Goal: Task Accomplishment & Management: Manage account settings

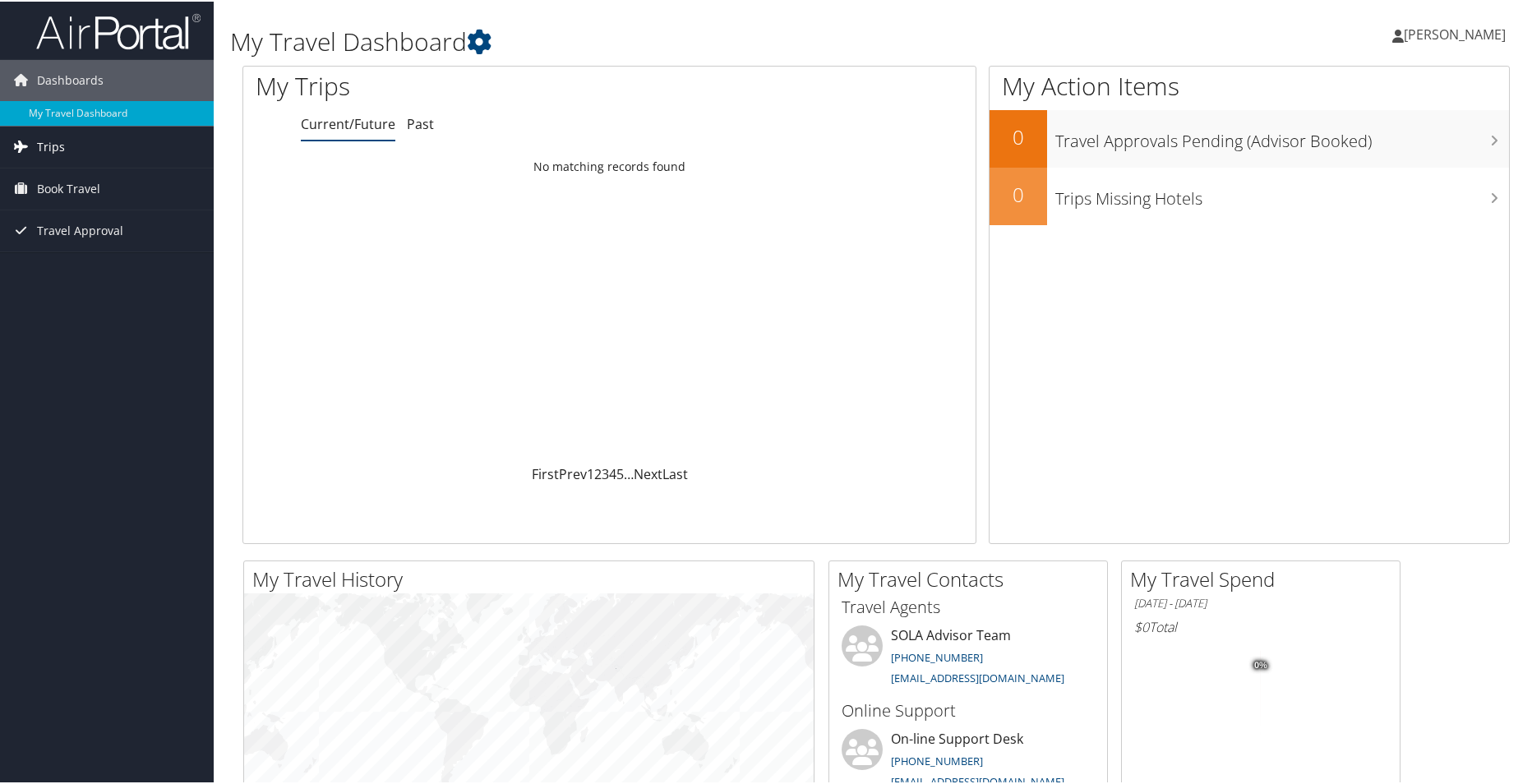
click at [49, 143] on span "Trips" at bounding box center [50, 145] width 28 height 42
click at [77, 178] on link "Current/Future Trips" at bounding box center [106, 179] width 213 height 25
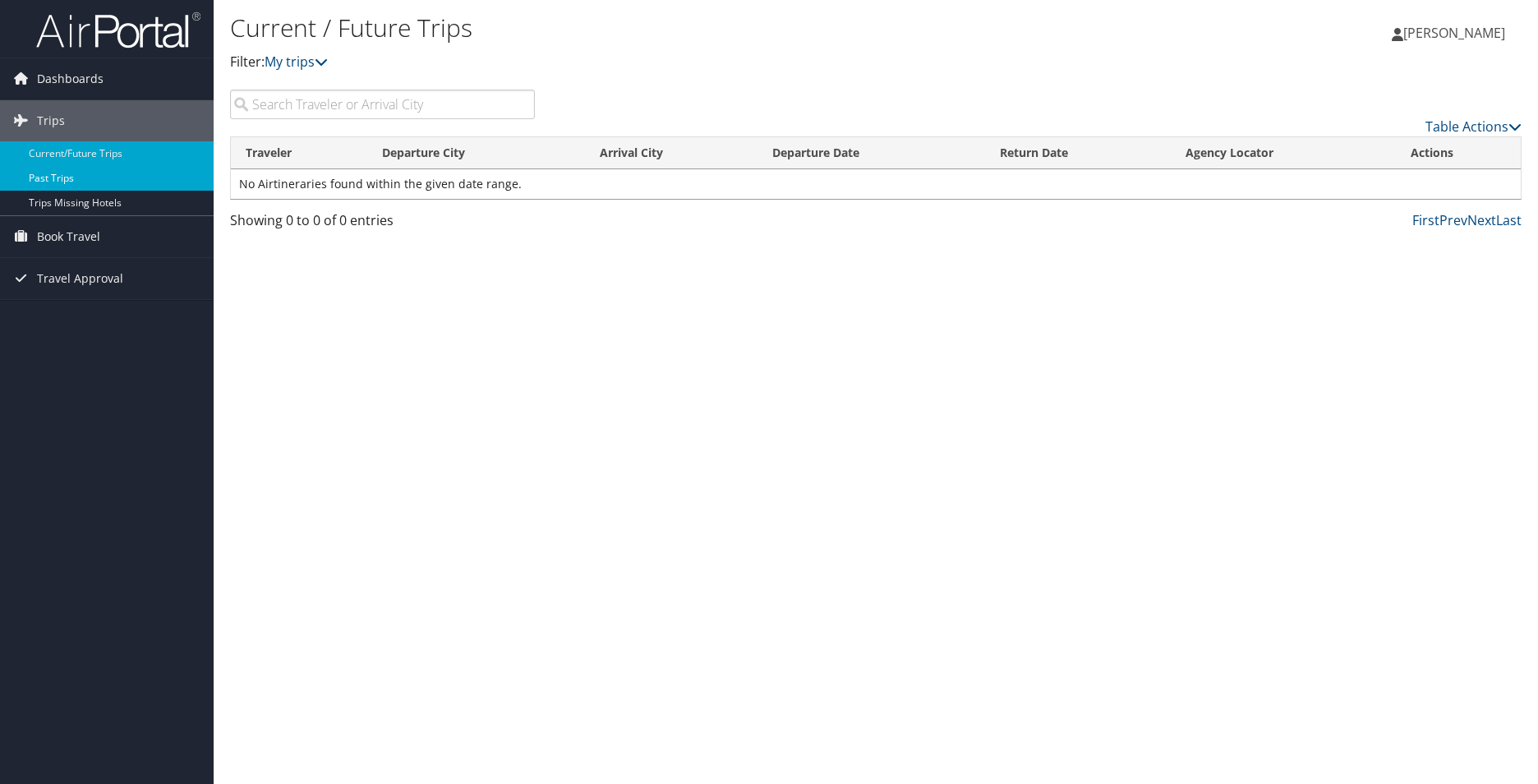
click at [52, 178] on link "Past Trips" at bounding box center [106, 179] width 214 height 25
click at [79, 238] on span "Book Travel" at bounding box center [68, 237] width 63 height 42
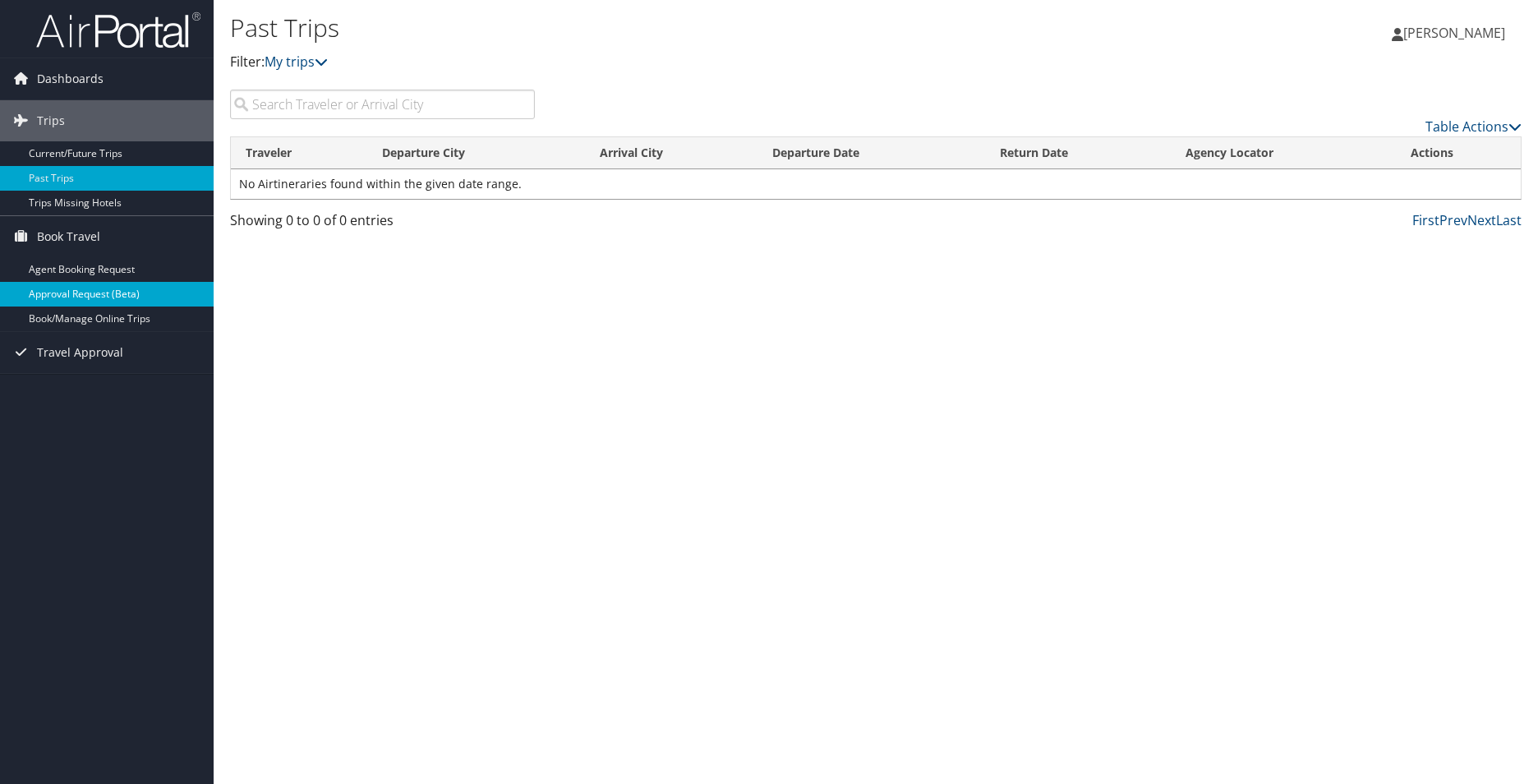
click at [104, 293] on link "Approval Request (Beta)" at bounding box center [106, 294] width 214 height 25
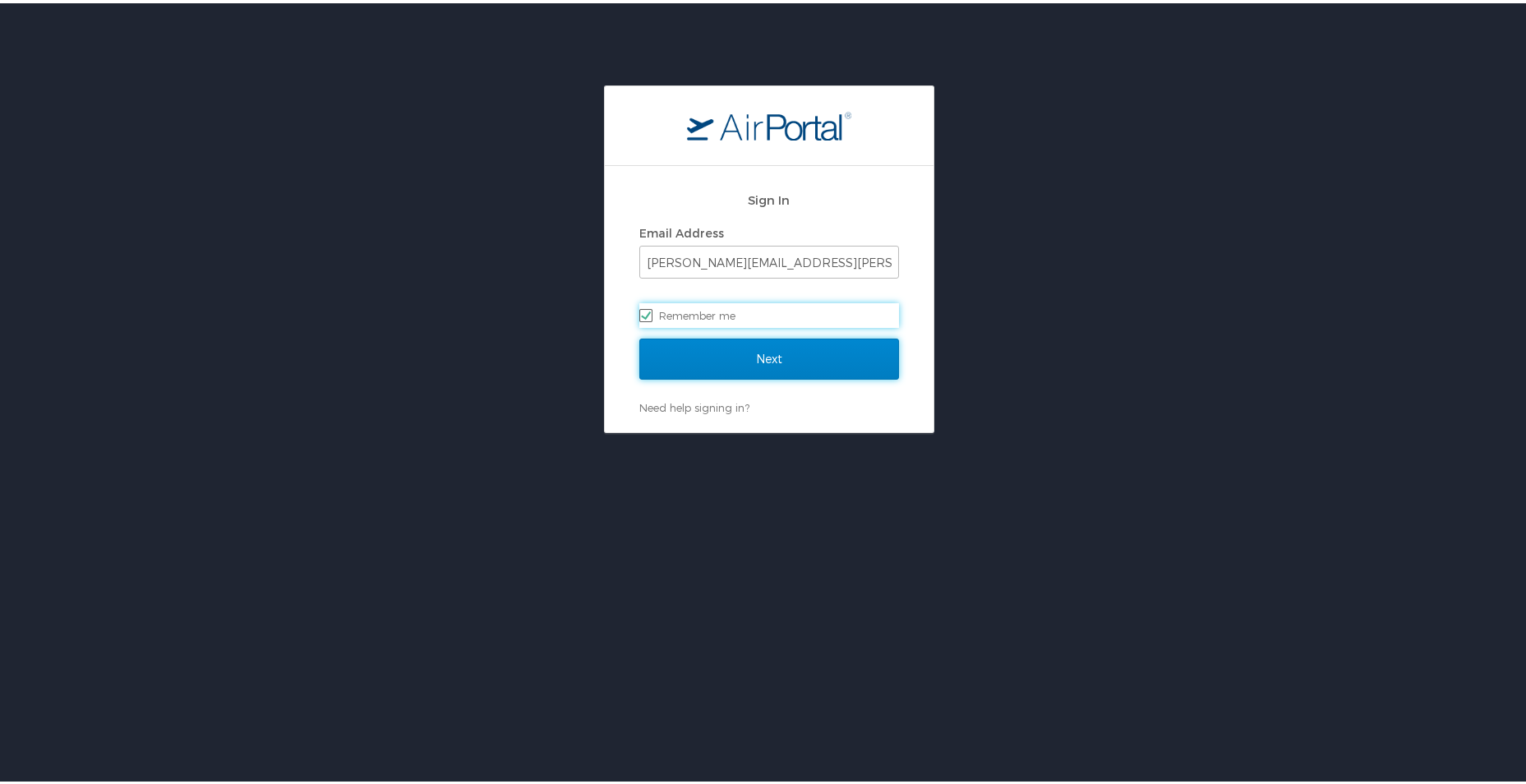
click at [729, 352] on input "Next" at bounding box center [769, 355] width 260 height 42
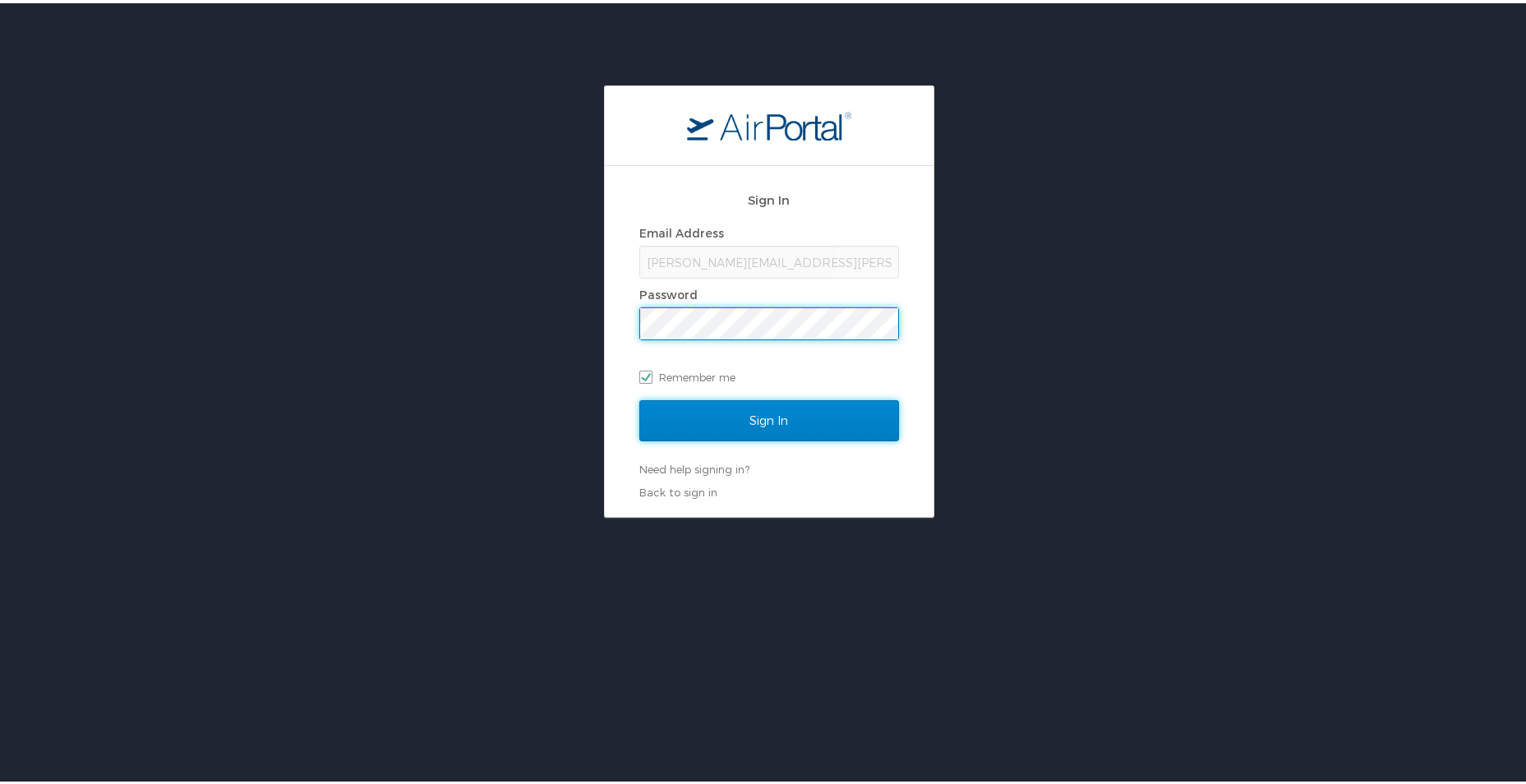
click at [746, 415] on input "Sign In" at bounding box center [769, 417] width 260 height 42
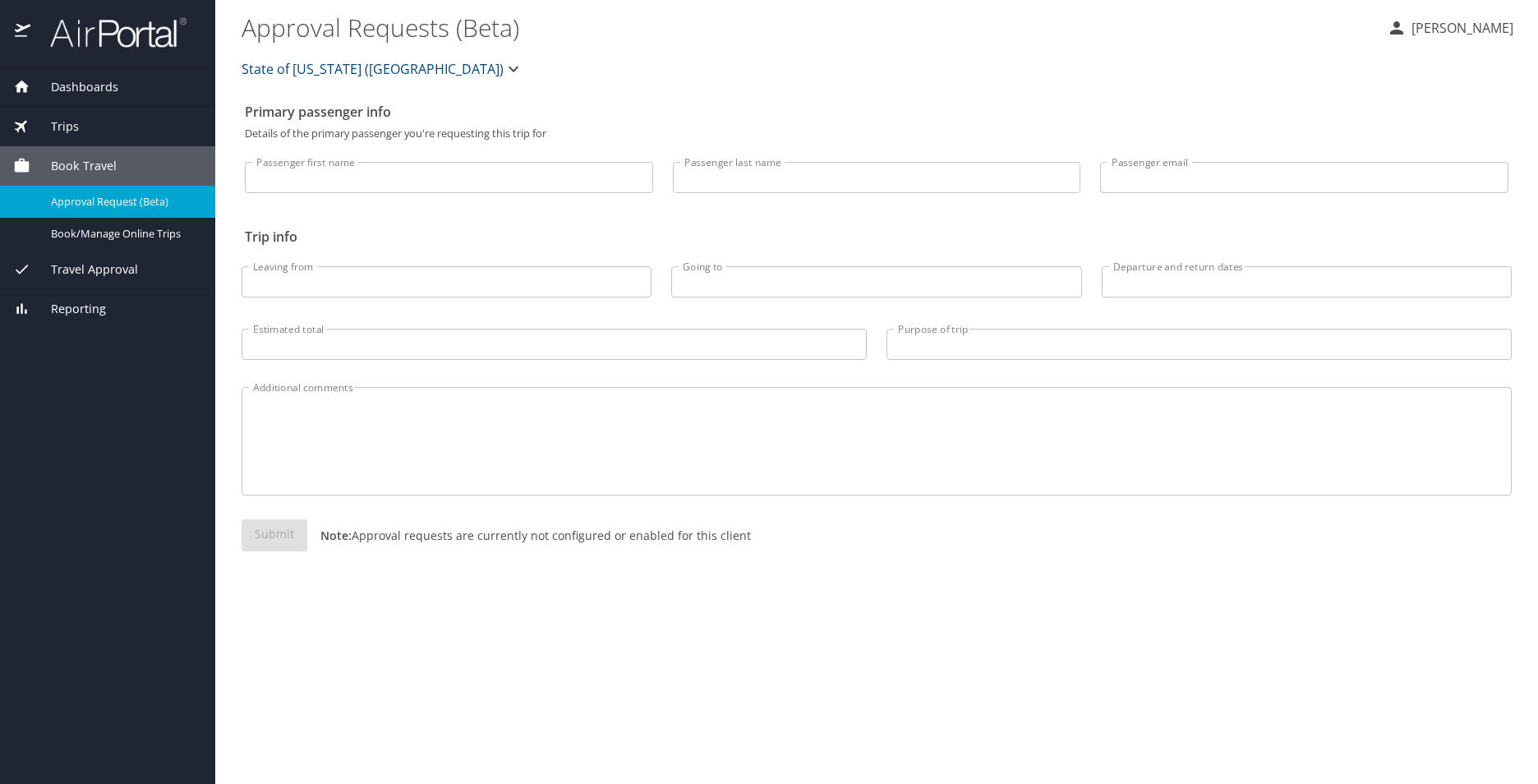
click at [96, 272] on span "Travel Approval" at bounding box center [83, 269] width 107 height 18
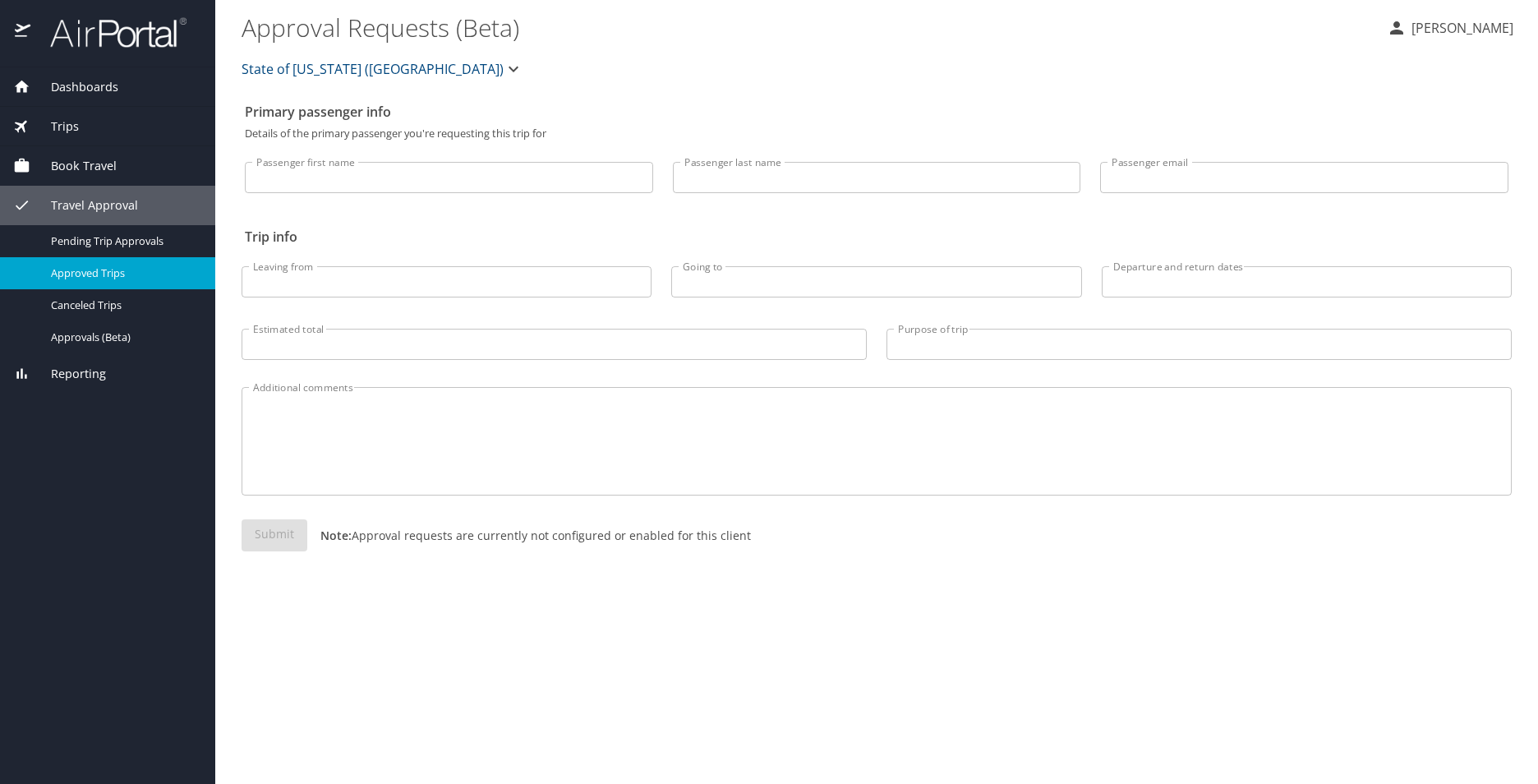
click at [106, 273] on span "Approved Trips" at bounding box center [124, 273] width 145 height 15
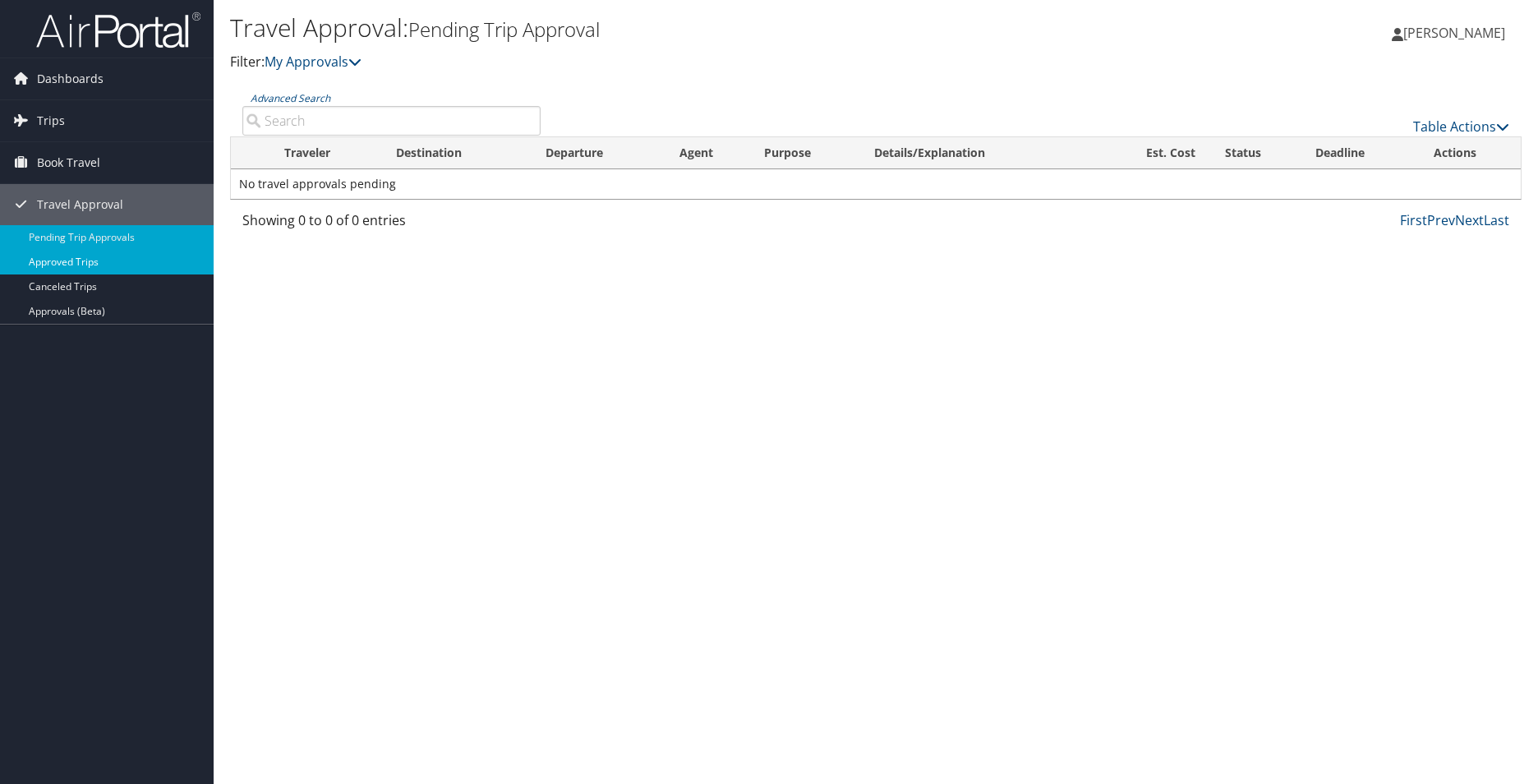
click at [76, 266] on link "Approved Trips" at bounding box center [106, 263] width 214 height 25
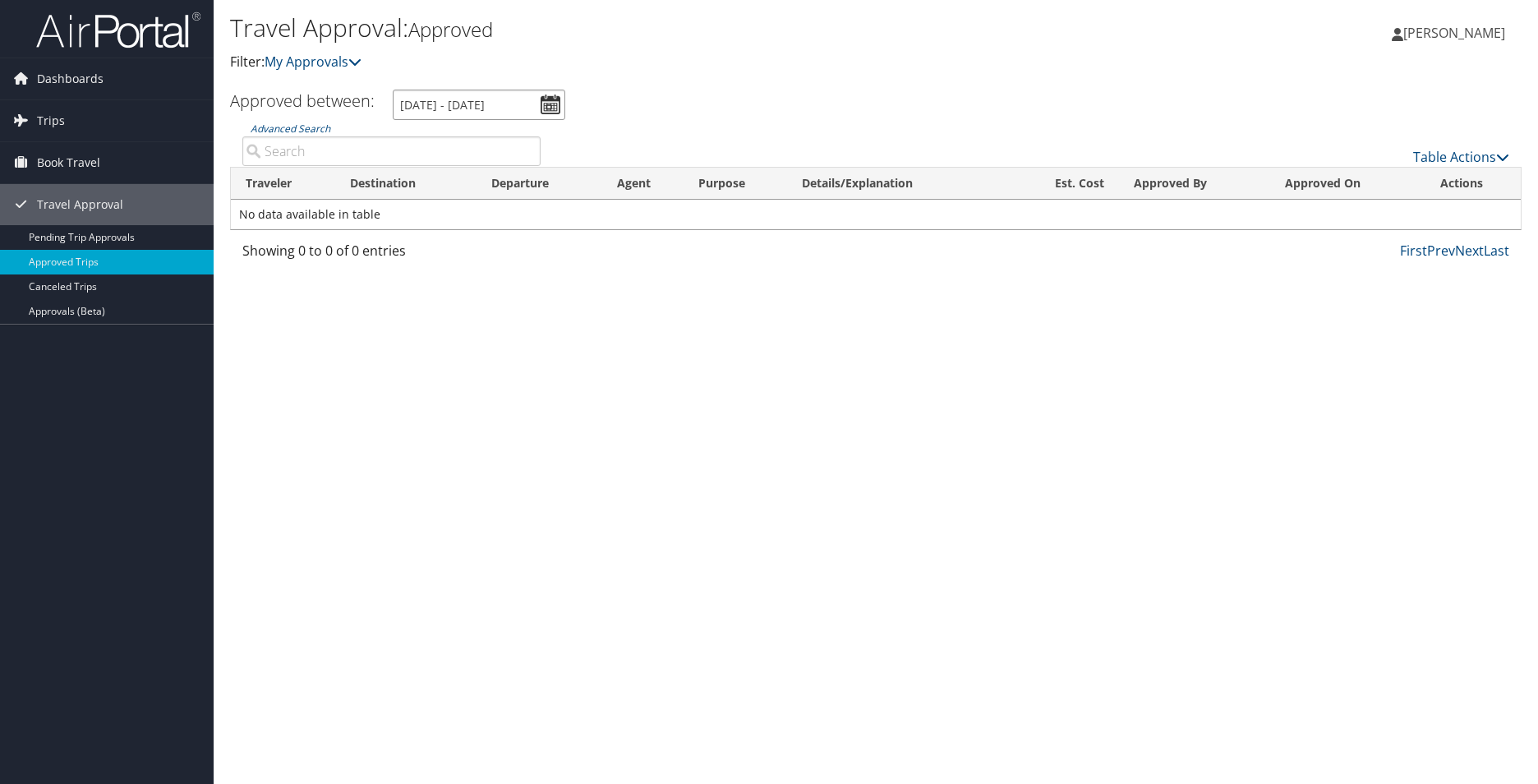
click at [548, 103] on input "8/29/2025 - 9/29/2025" at bounding box center [479, 104] width 173 height 30
click at [625, 113] on ul "Approved between: 8/29/2025 - 9/29/2025" at bounding box center [867, 104] width 1310 height 30
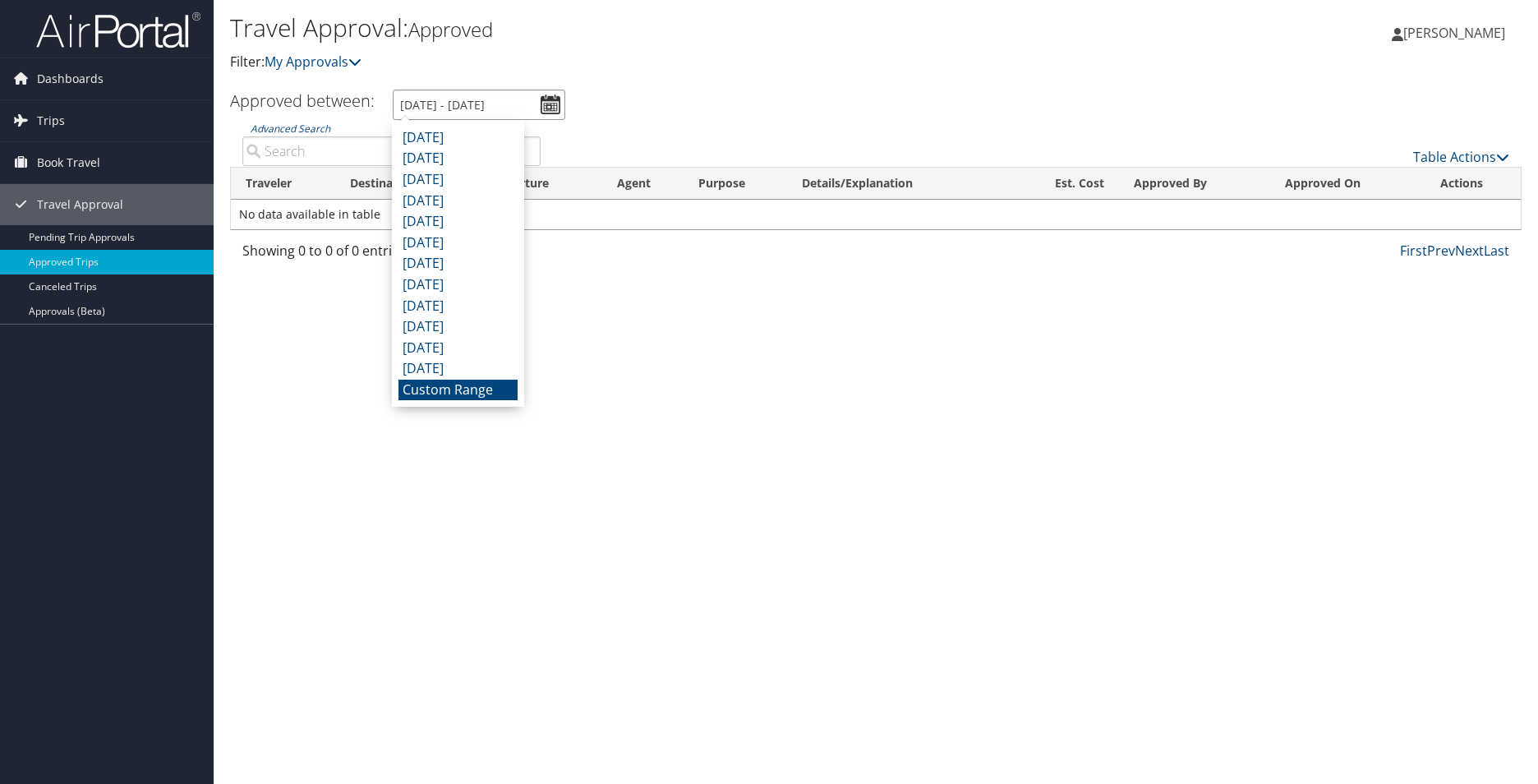
click at [548, 112] on input "8/29/2025 - 9/29/2025" at bounding box center [479, 104] width 173 height 30
click at [443, 134] on li "August 2025" at bounding box center [458, 138] width 119 height 21
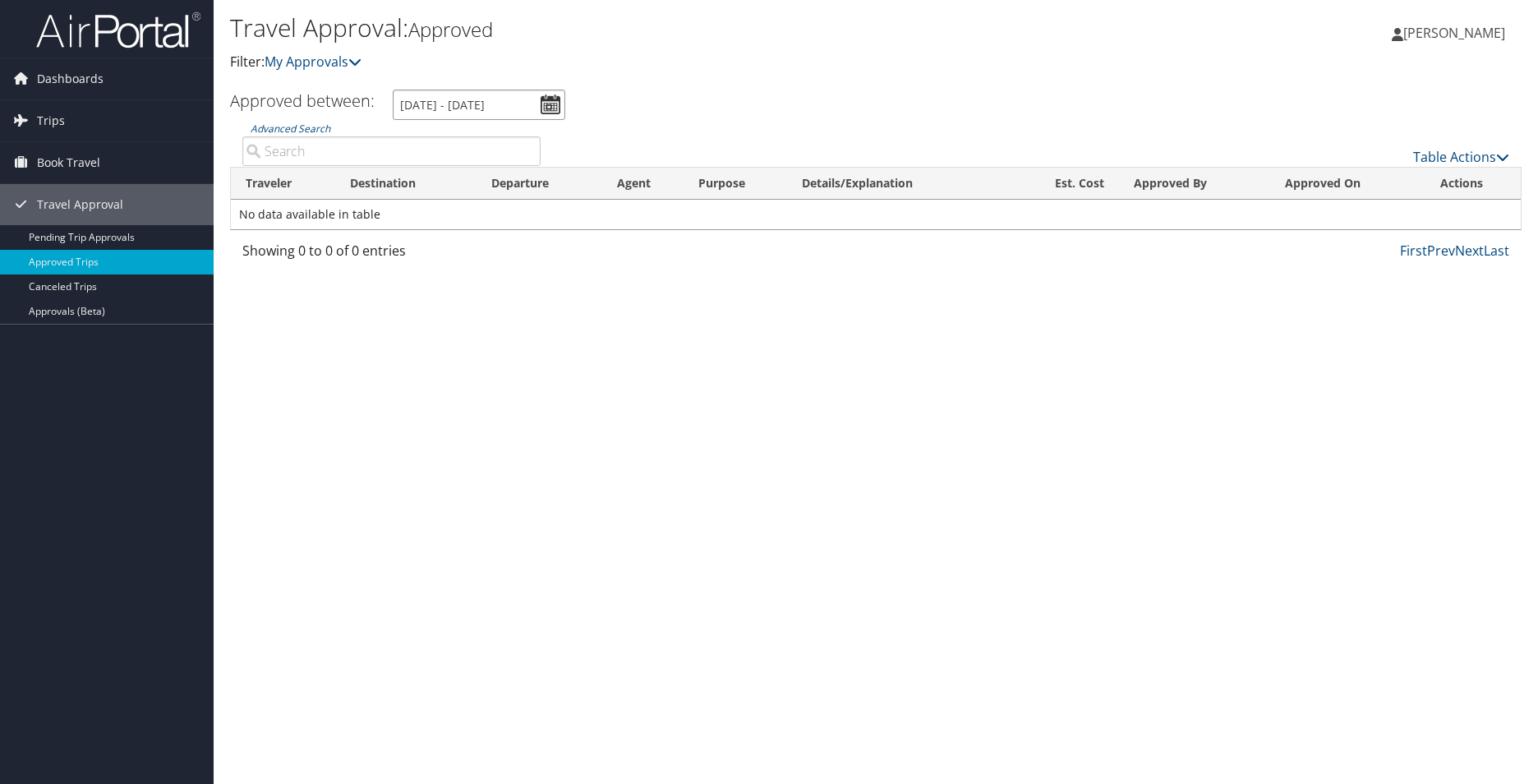
click at [553, 98] on input "8/1/2025 - 8/31/2025" at bounding box center [479, 104] width 173 height 30
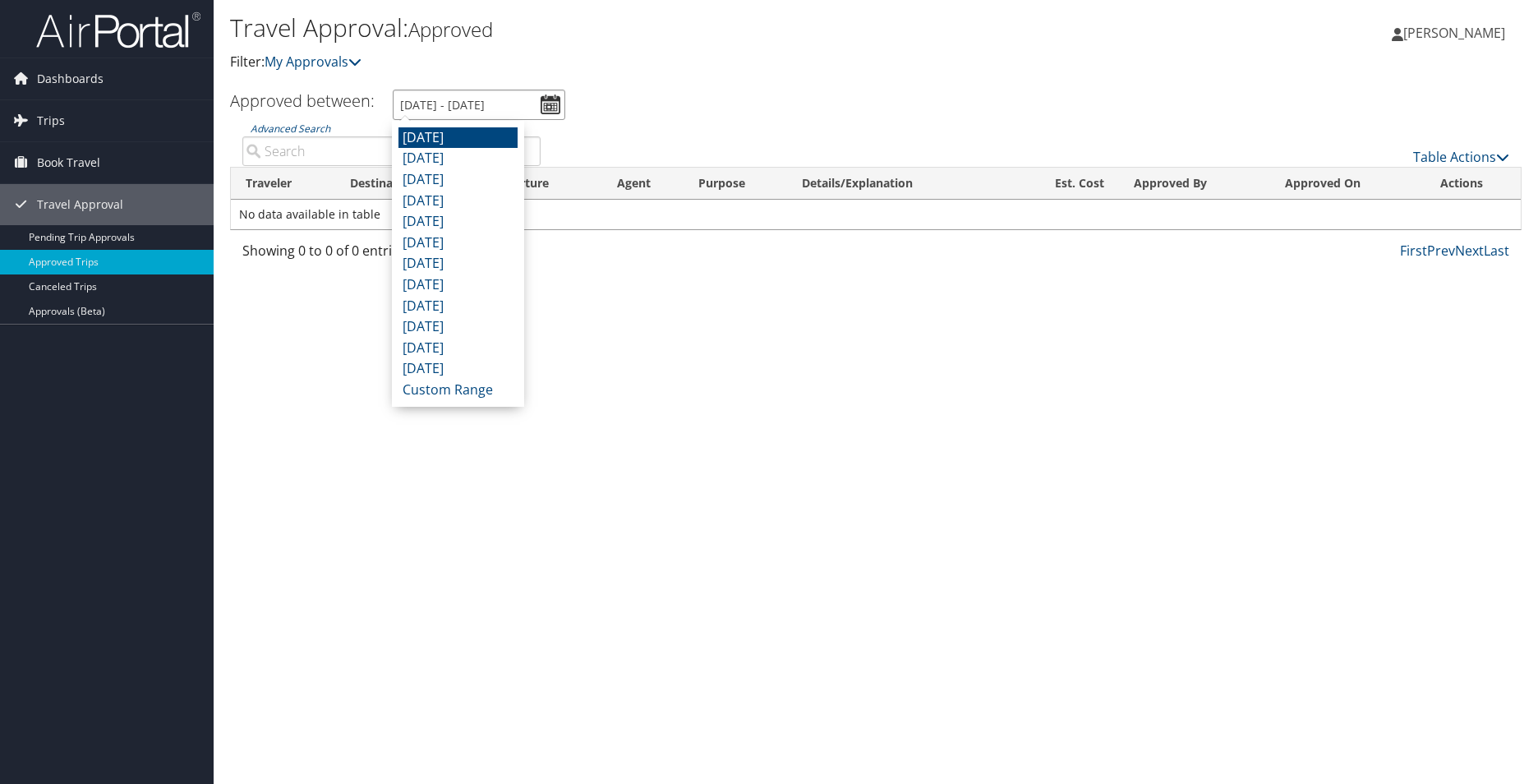
click at [542, 100] on input "8/1/2025 - 8/31/2025" at bounding box center [479, 104] width 173 height 30
click at [480, 382] on li "Custom Range" at bounding box center [458, 390] width 119 height 21
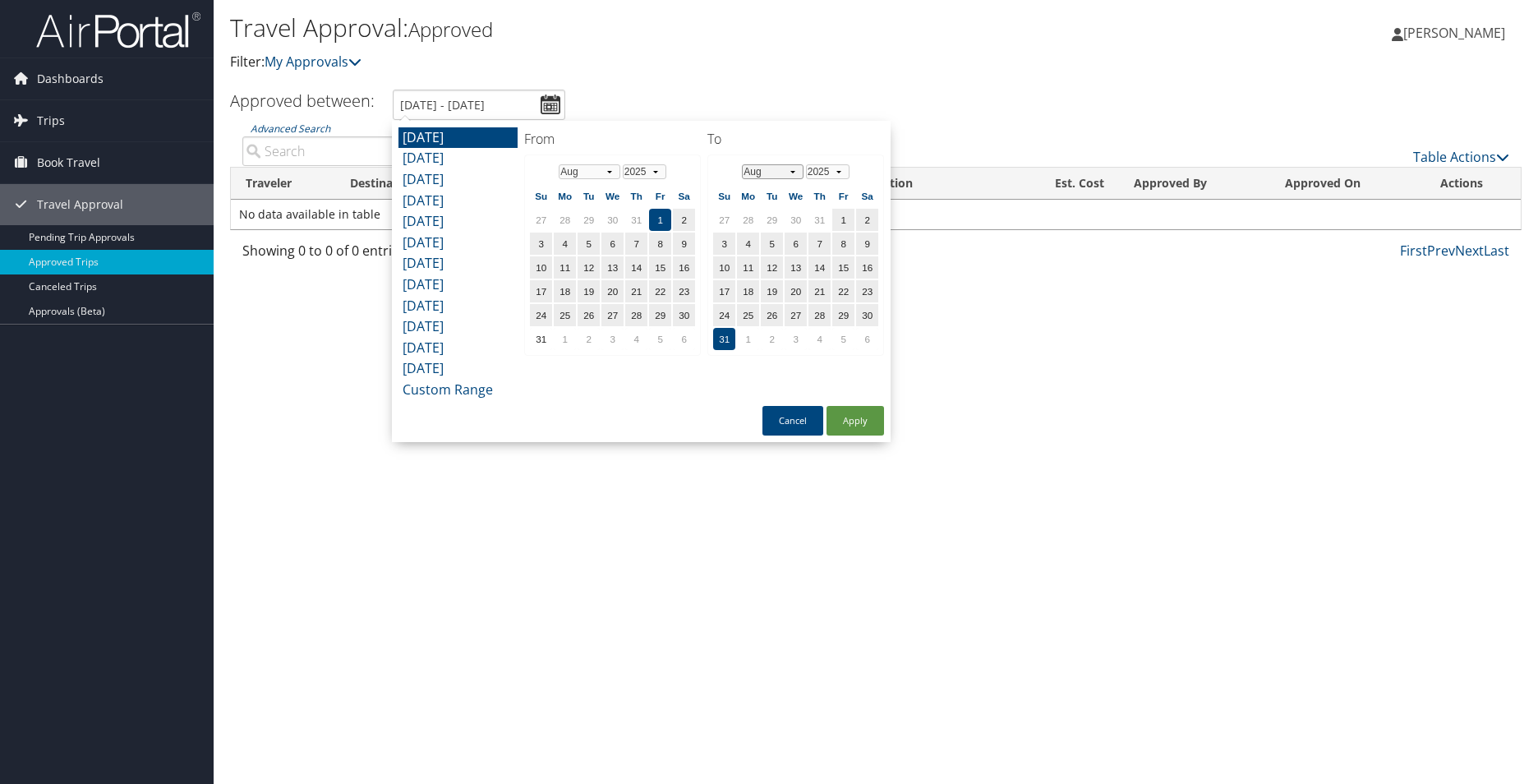
click at [796, 168] on select "Jan Feb Mar Apr May Jun Jul Aug Sep Oct Nov Dec" at bounding box center [773, 171] width 62 height 14
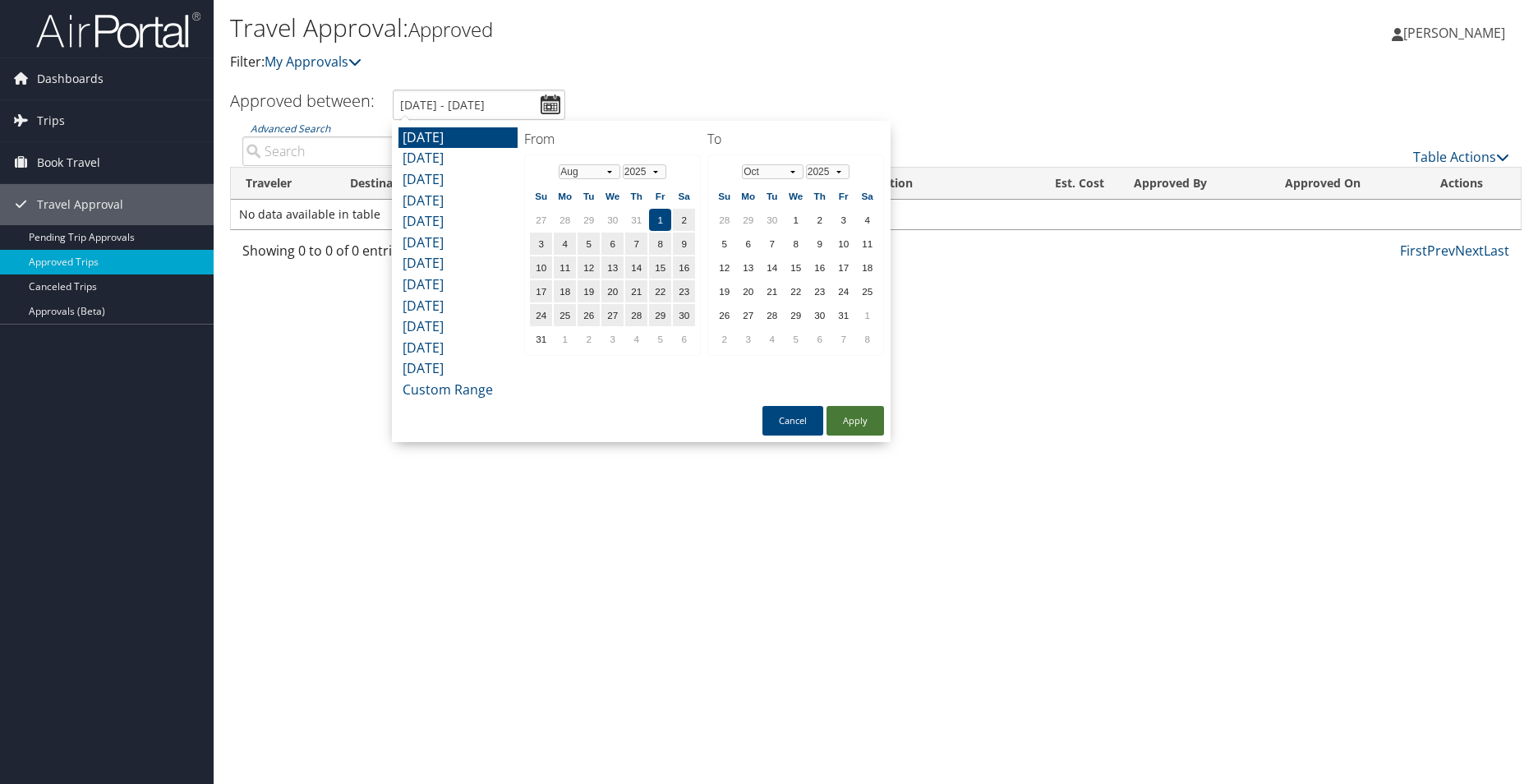
click at [869, 422] on button "Apply" at bounding box center [856, 420] width 58 height 30
type input "8/1/2025 - 8/31/2025"
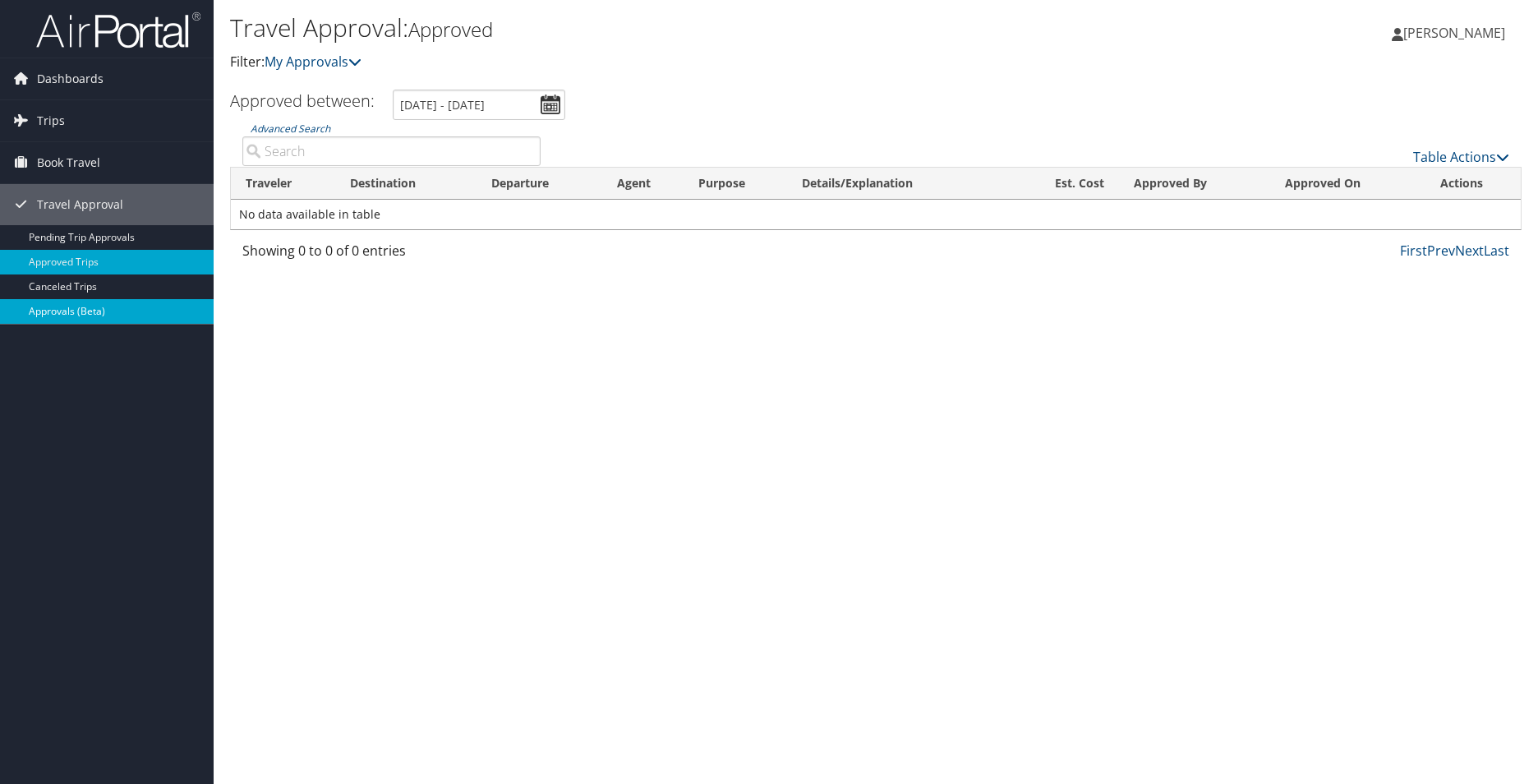
click at [95, 306] on link "Approvals (Beta)" at bounding box center [106, 312] width 214 height 25
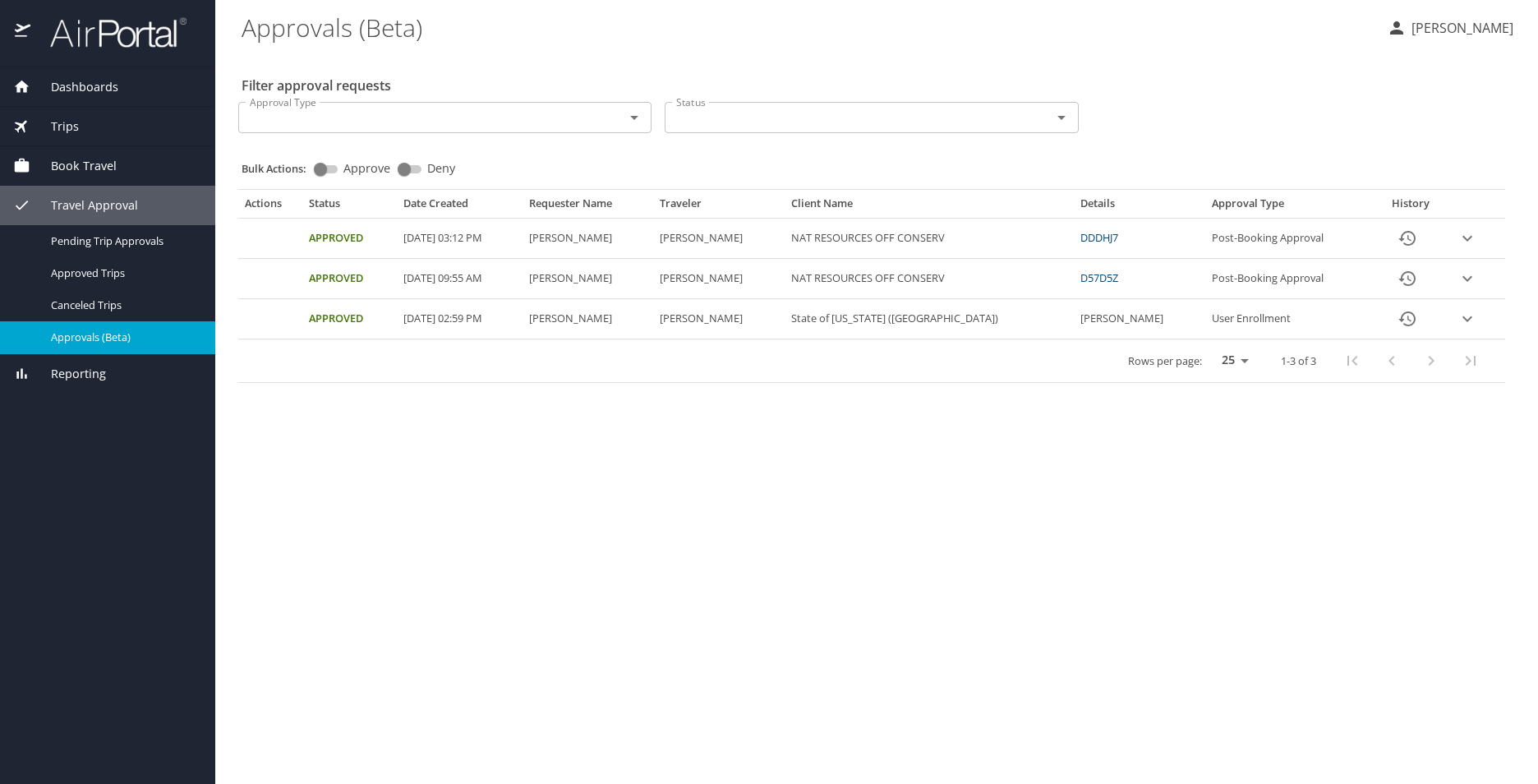
click at [1099, 238] on link "DDDHJ7" at bounding box center [1099, 237] width 38 height 14
click at [1097, 279] on link "D57D5Z" at bounding box center [1099, 277] width 38 height 14
click at [56, 134] on span "Trips" at bounding box center [54, 126] width 48 height 18
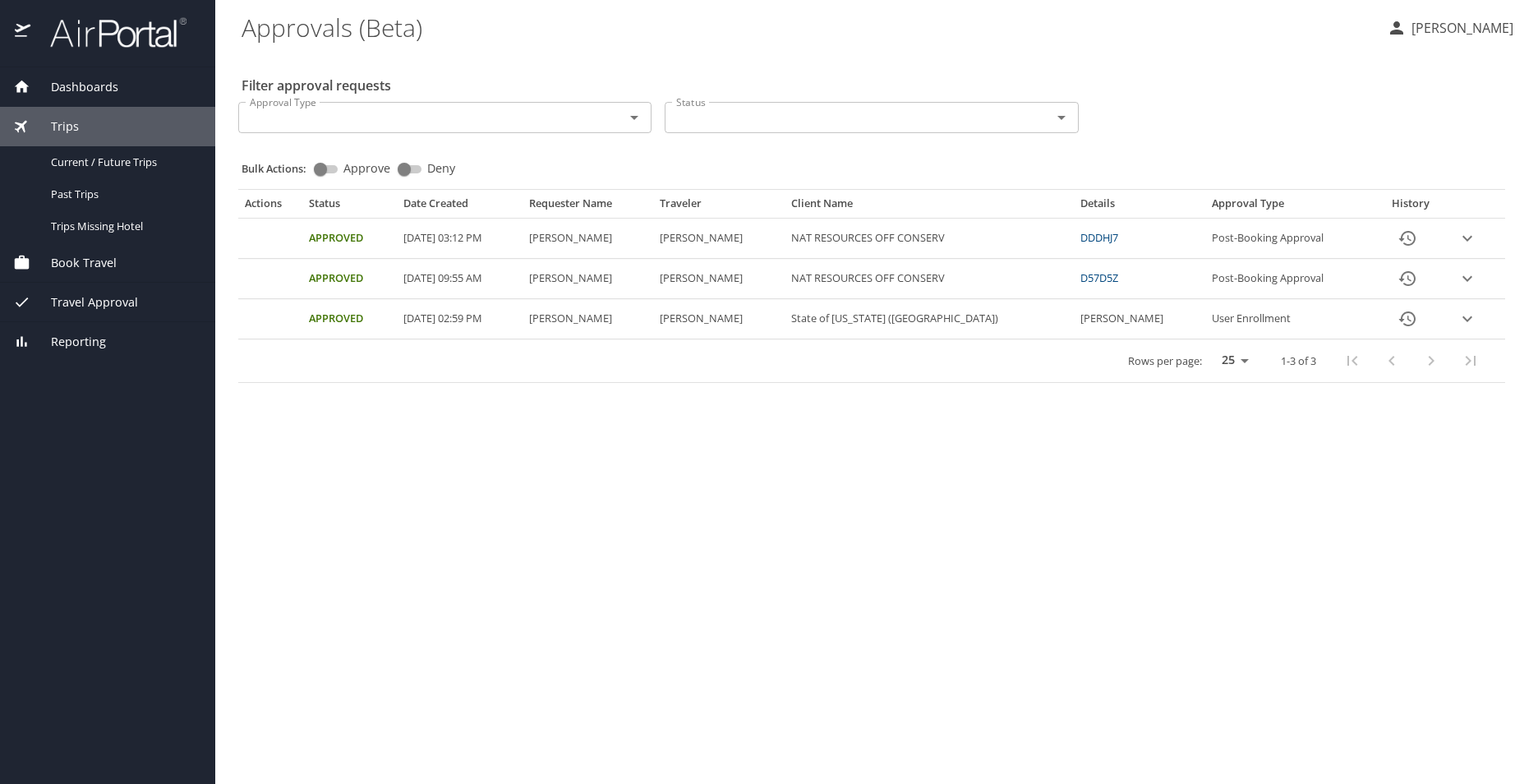
click at [57, 131] on span "Trips" at bounding box center [54, 126] width 48 height 18
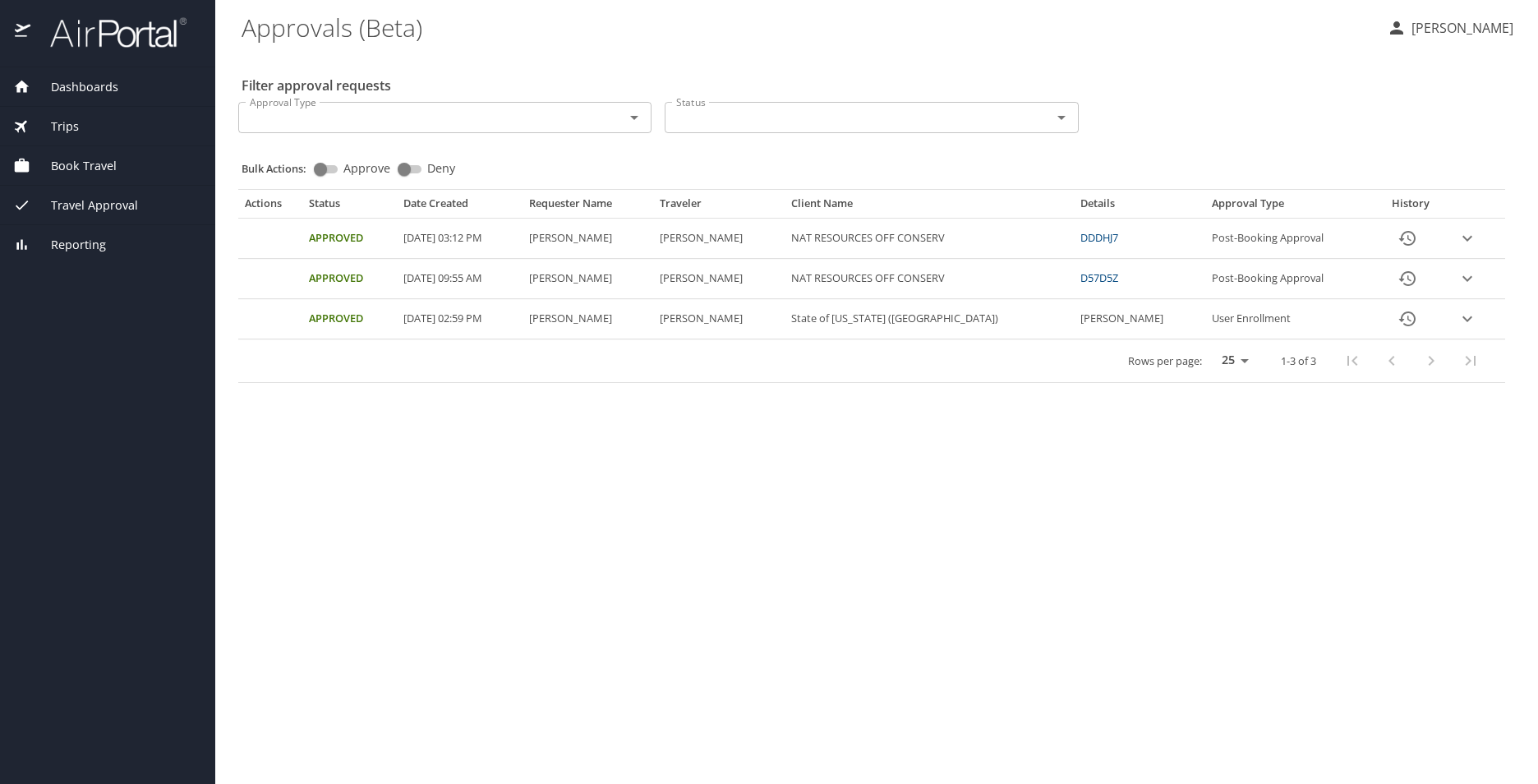
click at [64, 128] on span "Trips" at bounding box center [54, 126] width 48 height 18
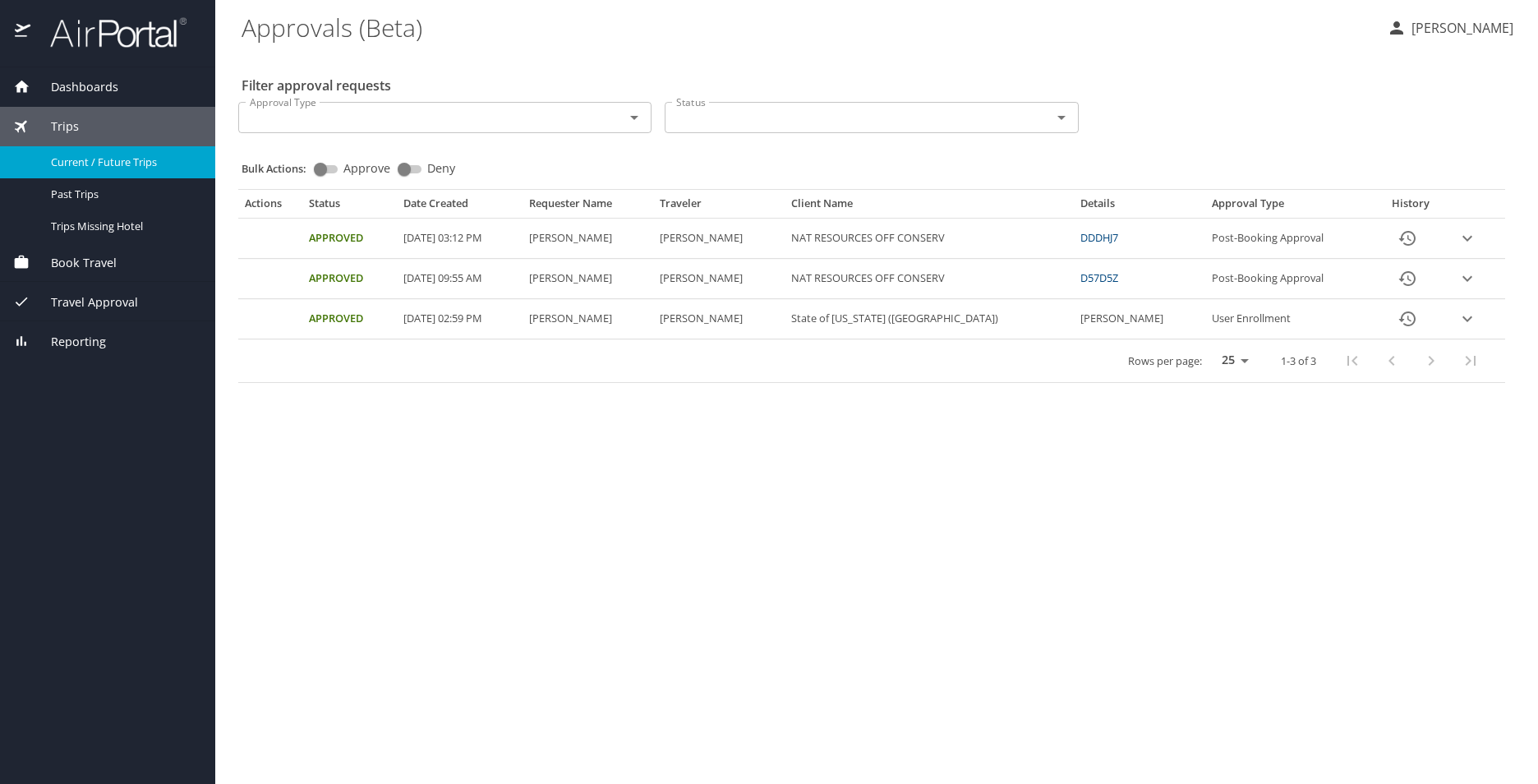
click at [81, 157] on span "Current / Future Trips" at bounding box center [124, 162] width 145 height 15
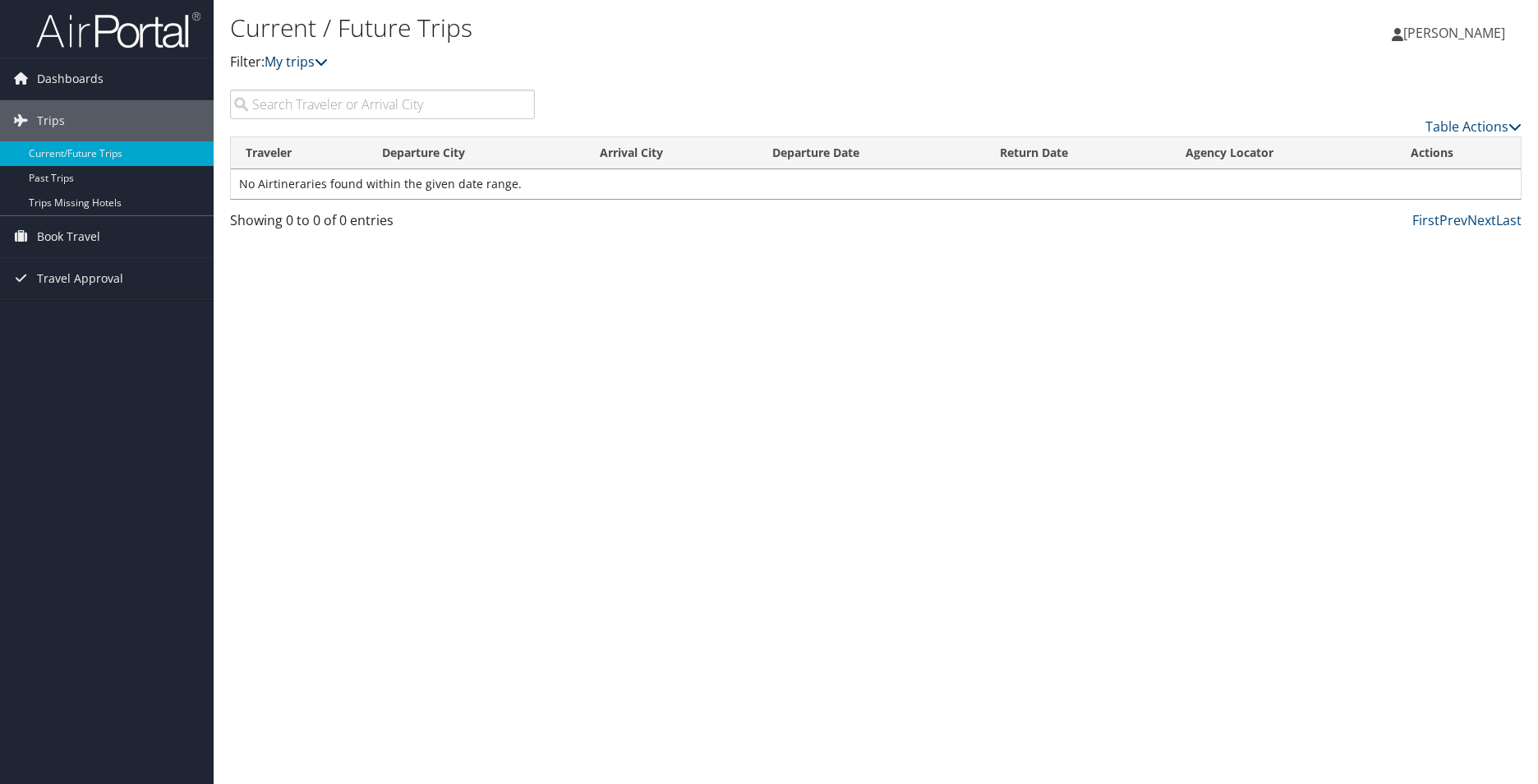
click at [324, 64] on icon at bounding box center [322, 62] width 14 height 14
click at [327, 61] on icon at bounding box center [322, 62] width 14 height 14
click at [294, 106] on input "search" at bounding box center [383, 104] width 305 height 30
type input "o"
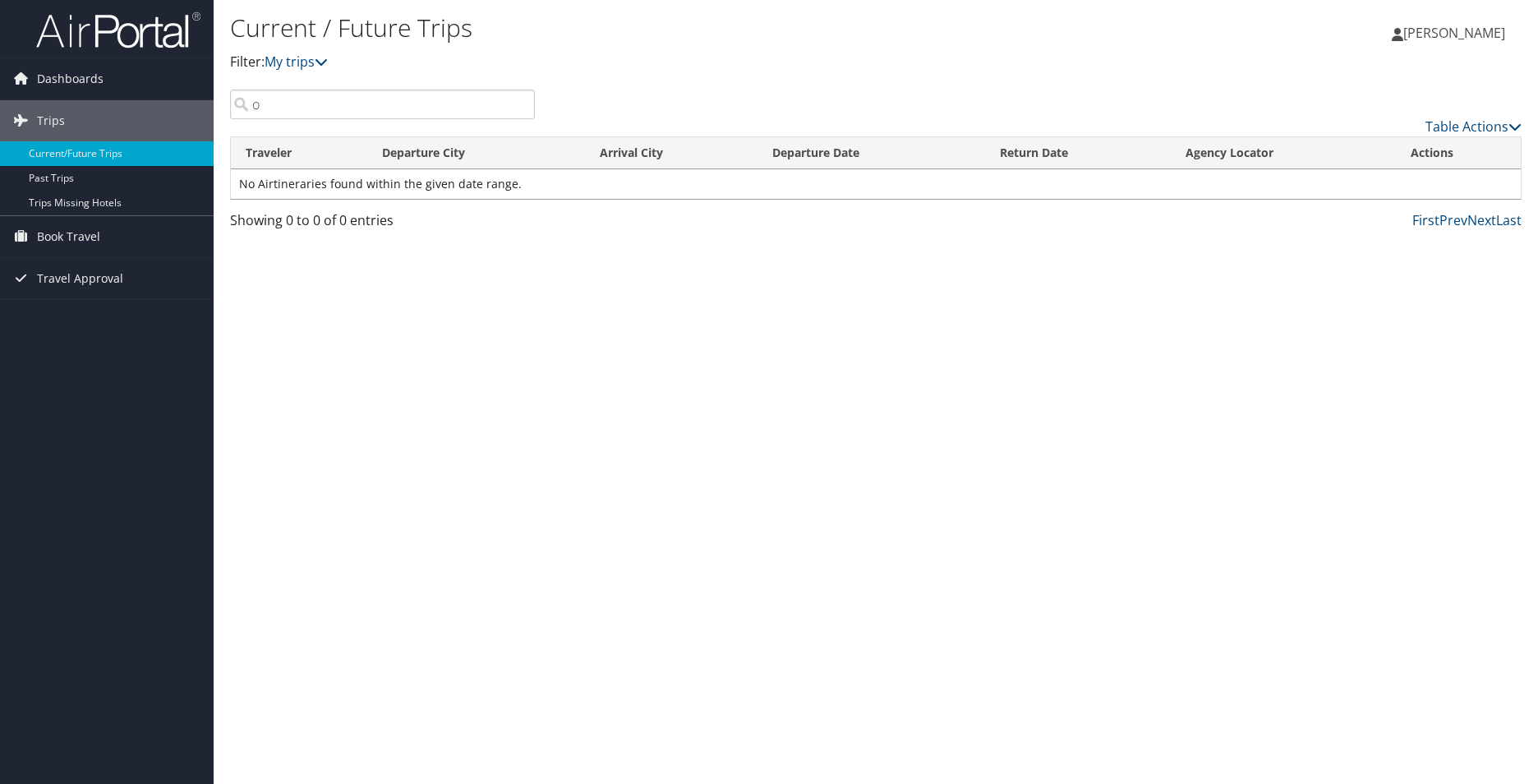
click at [1441, 27] on span "[PERSON_NAME]" at bounding box center [1454, 33] width 101 height 18
click at [1266, 99] on div "Table Actions" at bounding box center [1041, 113] width 987 height 46
click at [101, 207] on link "Trips Missing Hotels" at bounding box center [106, 203] width 214 height 25
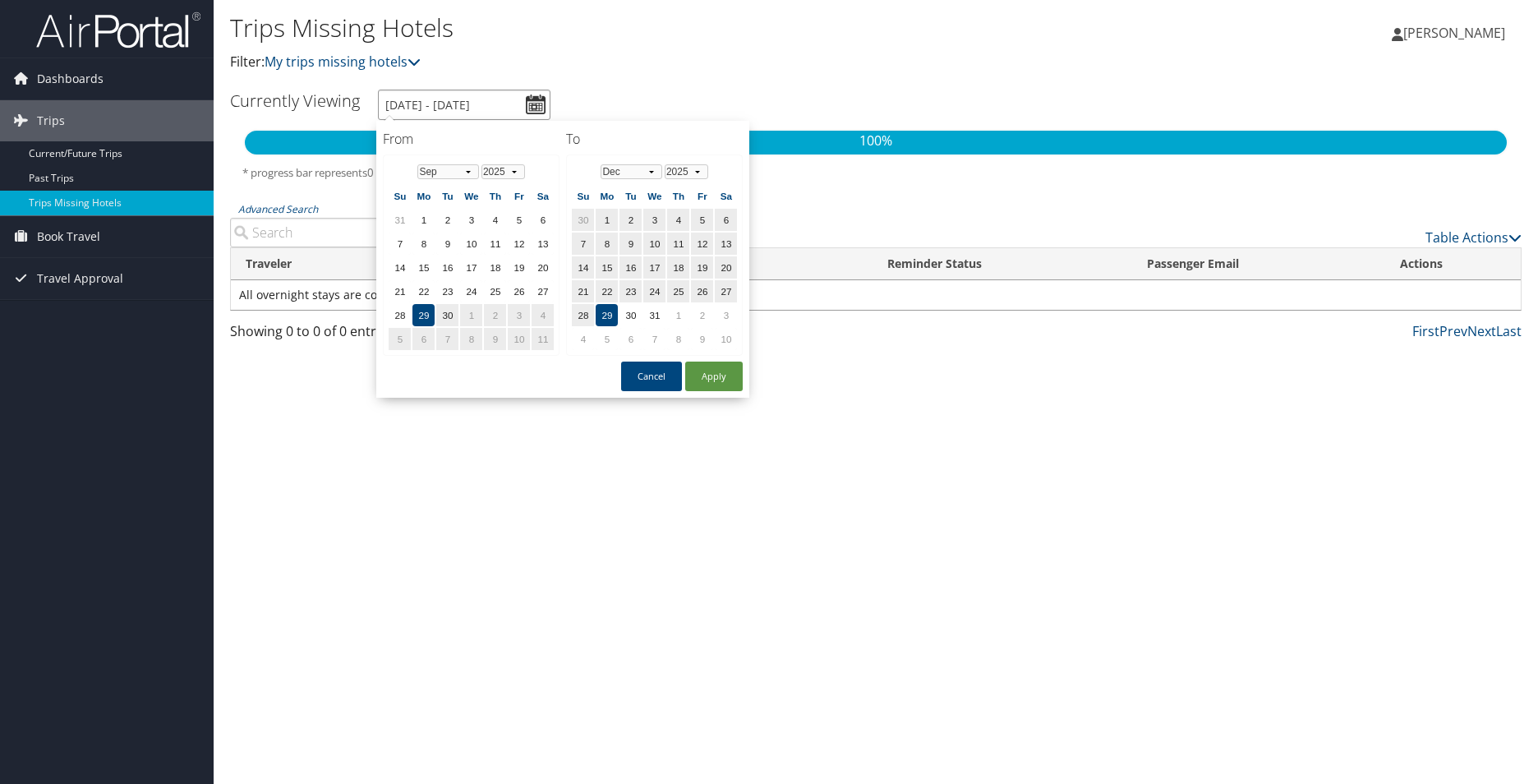
click at [533, 107] on input "[DATE] - [DATE]" at bounding box center [464, 104] width 173 height 30
click at [410, 339] on td "5" at bounding box center [399, 338] width 22 height 22
click at [521, 246] on td "10" at bounding box center [519, 243] width 22 height 22
click at [702, 374] on button "Apply" at bounding box center [714, 376] width 58 height 30
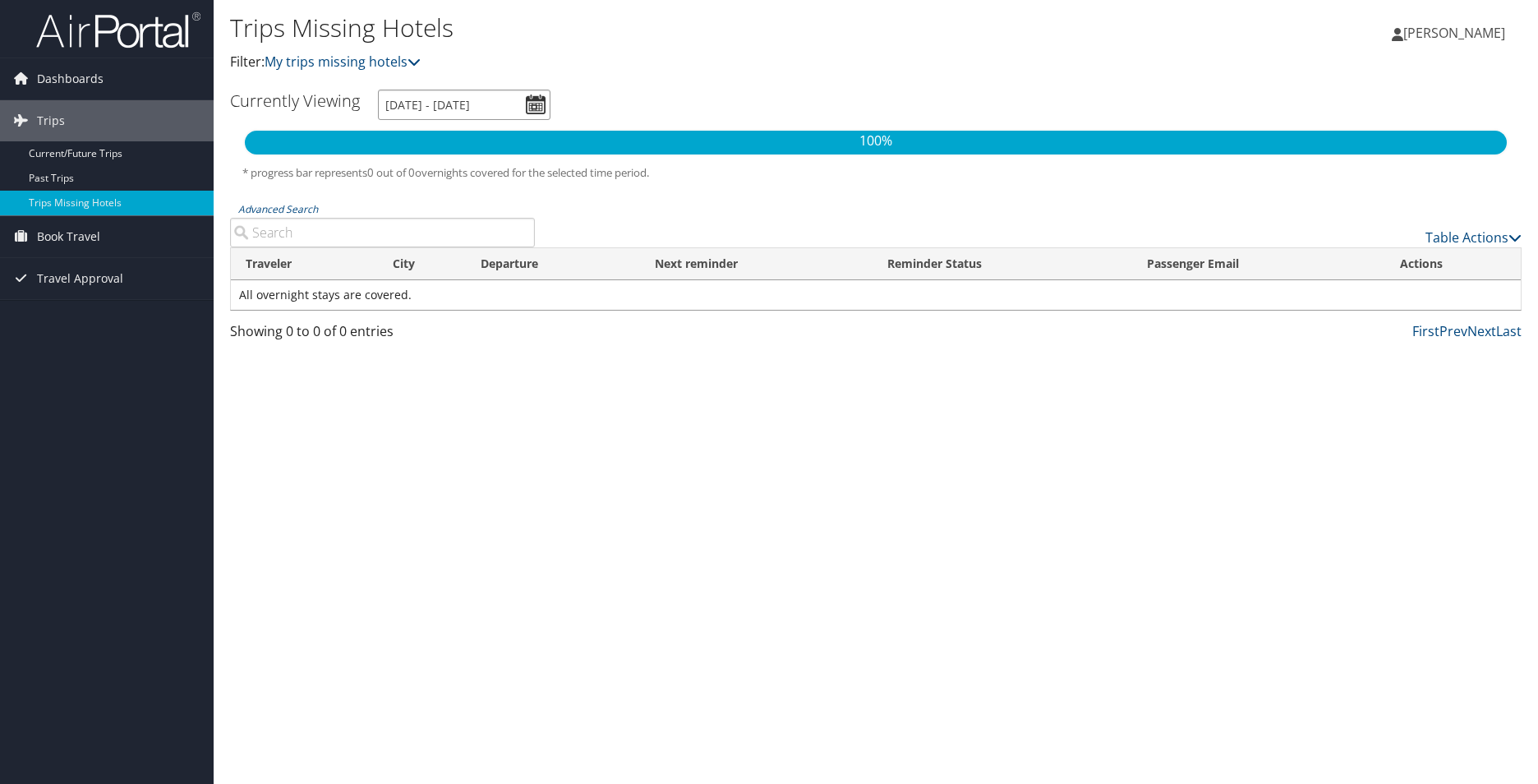
click at [533, 103] on input "[DATE] - [DATE]" at bounding box center [464, 104] width 173 height 30
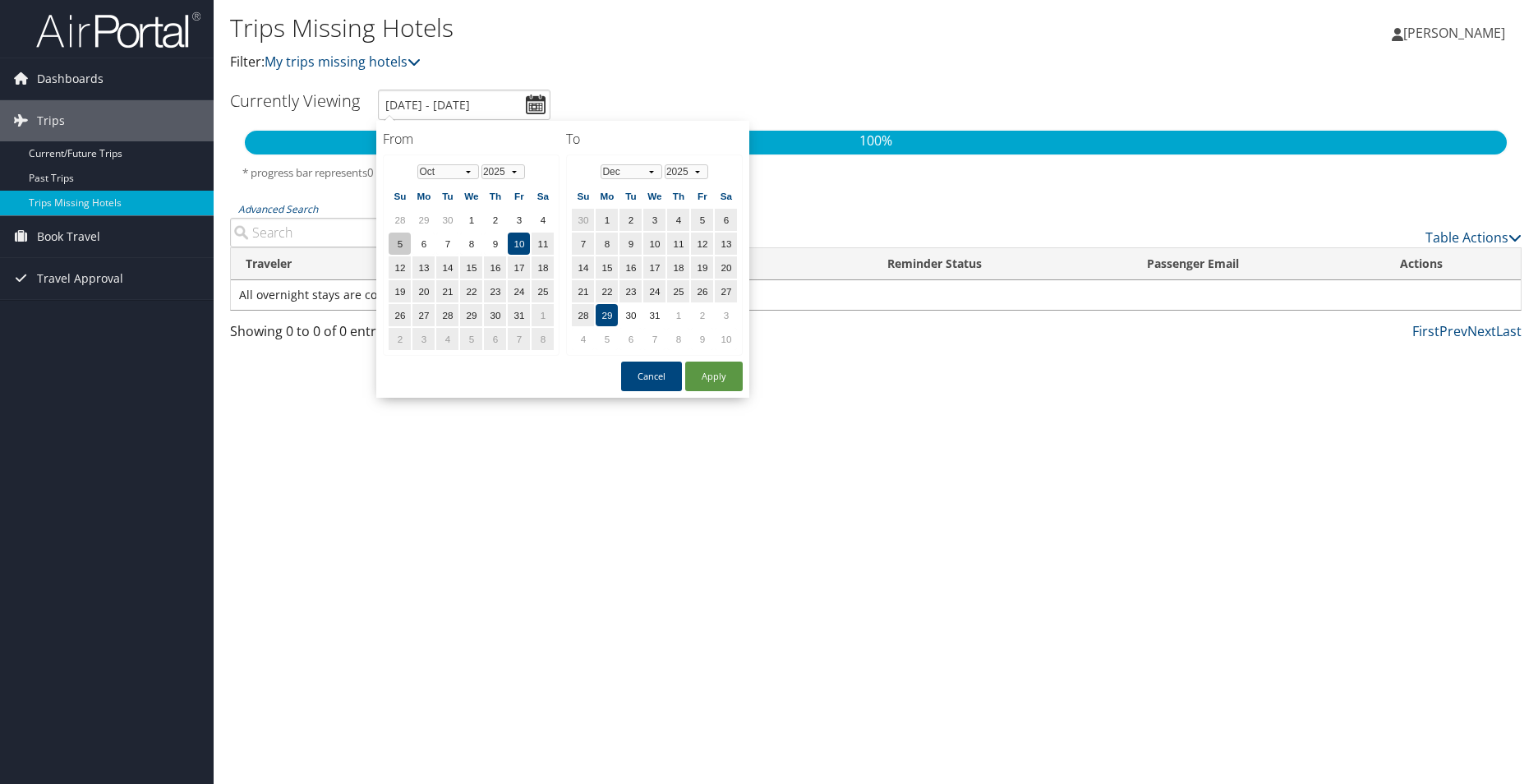
click at [402, 241] on td "5" at bounding box center [399, 243] width 22 height 22
click at [720, 371] on button "Apply" at bounding box center [714, 376] width 58 height 30
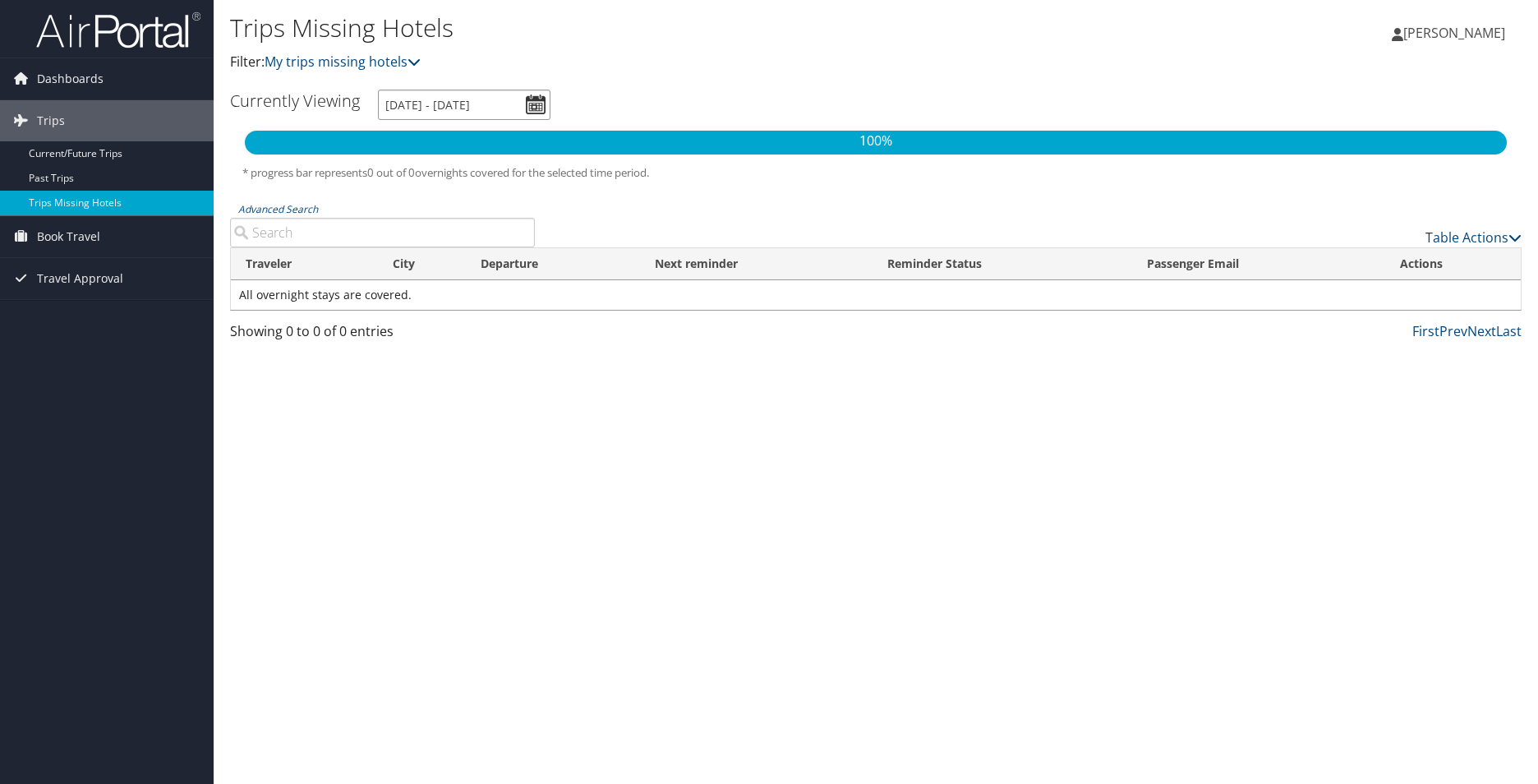
click at [530, 110] on input "[DATE] - [DATE]" at bounding box center [464, 104] width 173 height 30
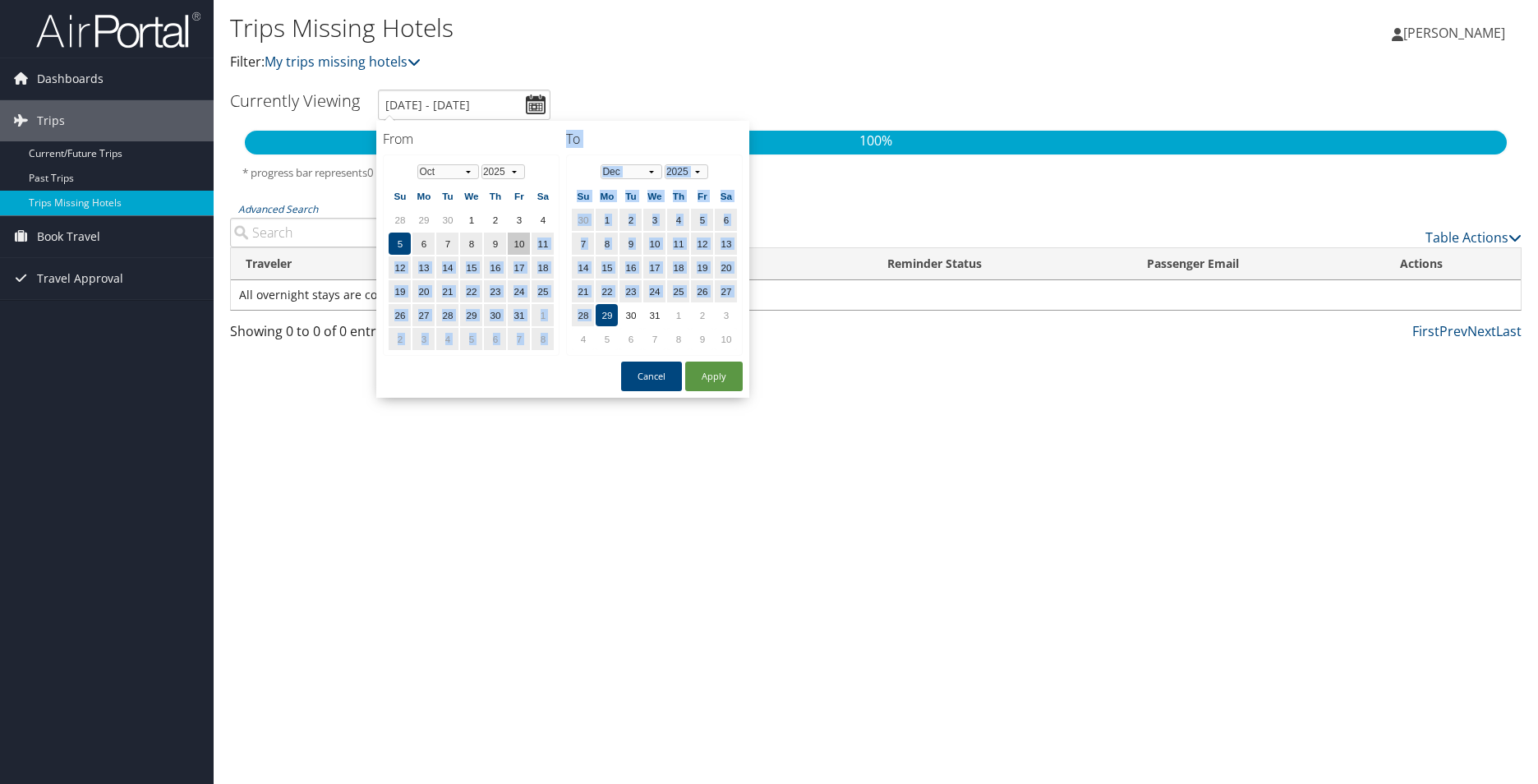
drag, startPoint x: 603, startPoint y: 314, endPoint x: 526, endPoint y: 253, distance: 98.2
click at [526, 253] on div "From [DATE] To [DATE] From Jan Feb Mar Apr May Jun [DATE] Aug Sep Oct Nov [DATE…" at bounding box center [563, 259] width 373 height 277
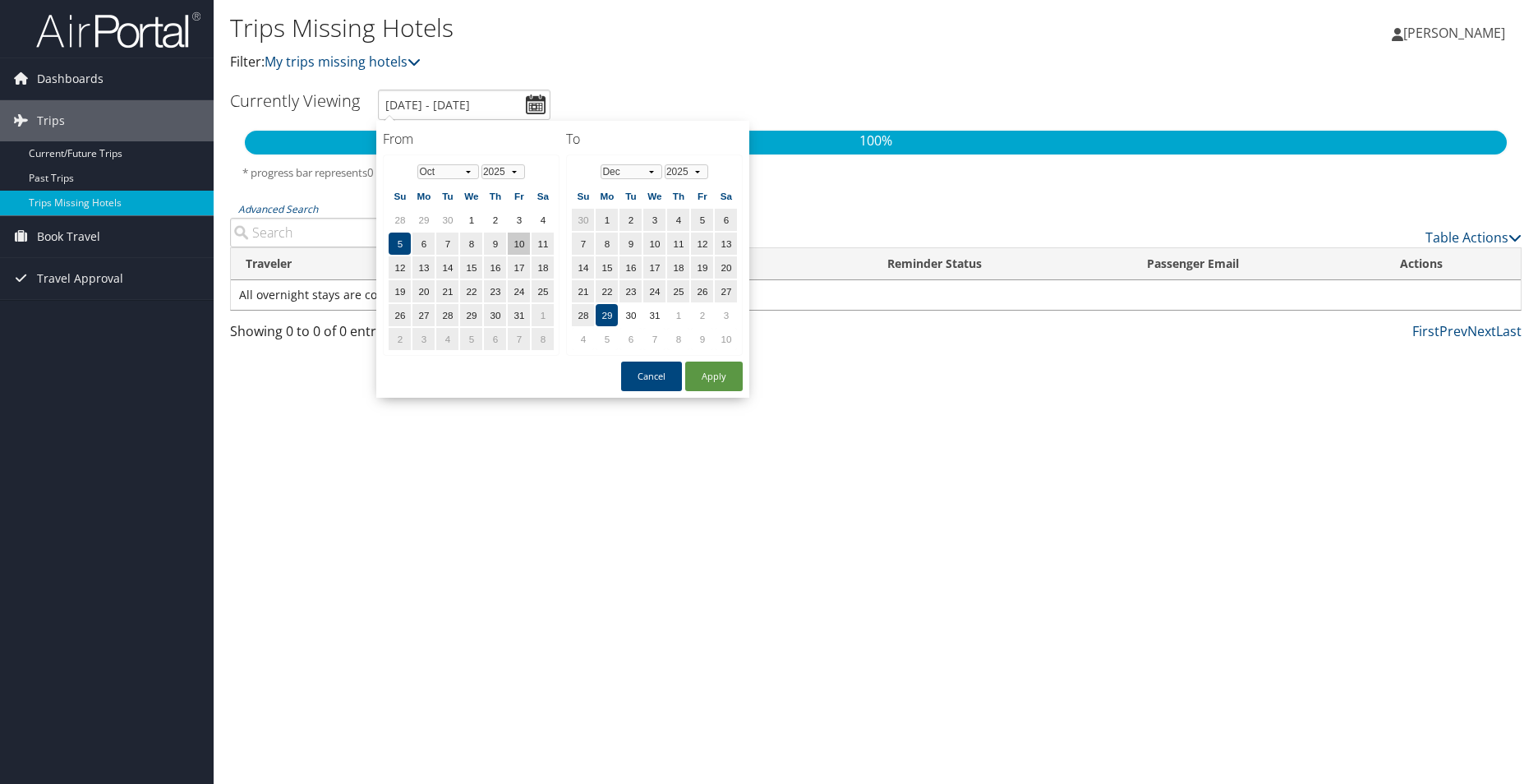
drag, startPoint x: 526, startPoint y: 253, endPoint x: 511, endPoint y: 244, distance: 17.5
click at [511, 244] on td "10" at bounding box center [519, 243] width 22 height 22
click at [408, 249] on td "5" at bounding box center [399, 243] width 22 height 22
click at [492, 248] on td "9" at bounding box center [495, 243] width 22 height 22
click at [498, 249] on td "9" at bounding box center [495, 243] width 22 height 22
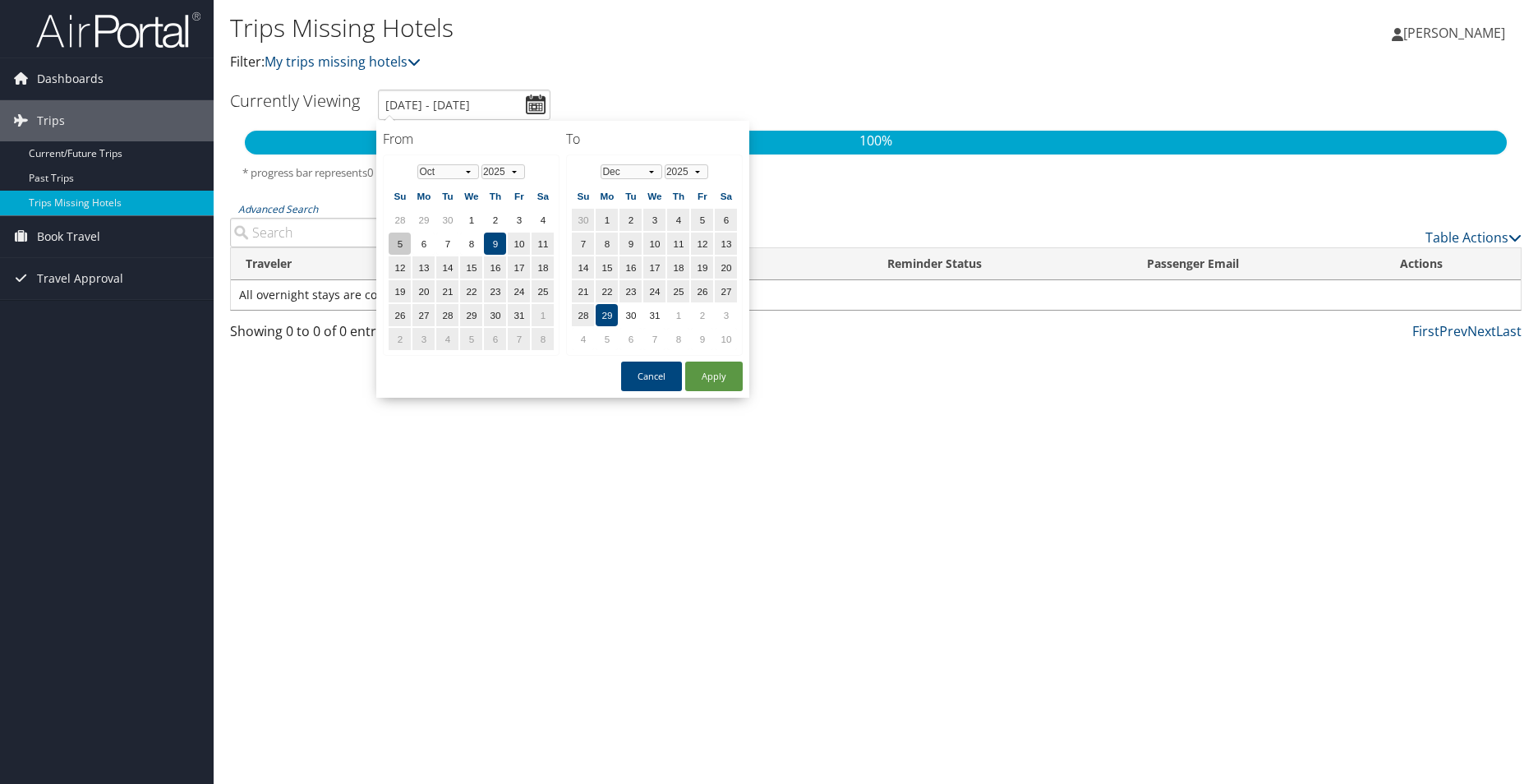
click at [410, 248] on td "5" at bounding box center [399, 243] width 22 height 22
click at [700, 369] on button "Apply" at bounding box center [714, 376] width 58 height 30
type input "[DATE] - [DATE]"
